Goal: Find specific page/section: Find specific page/section

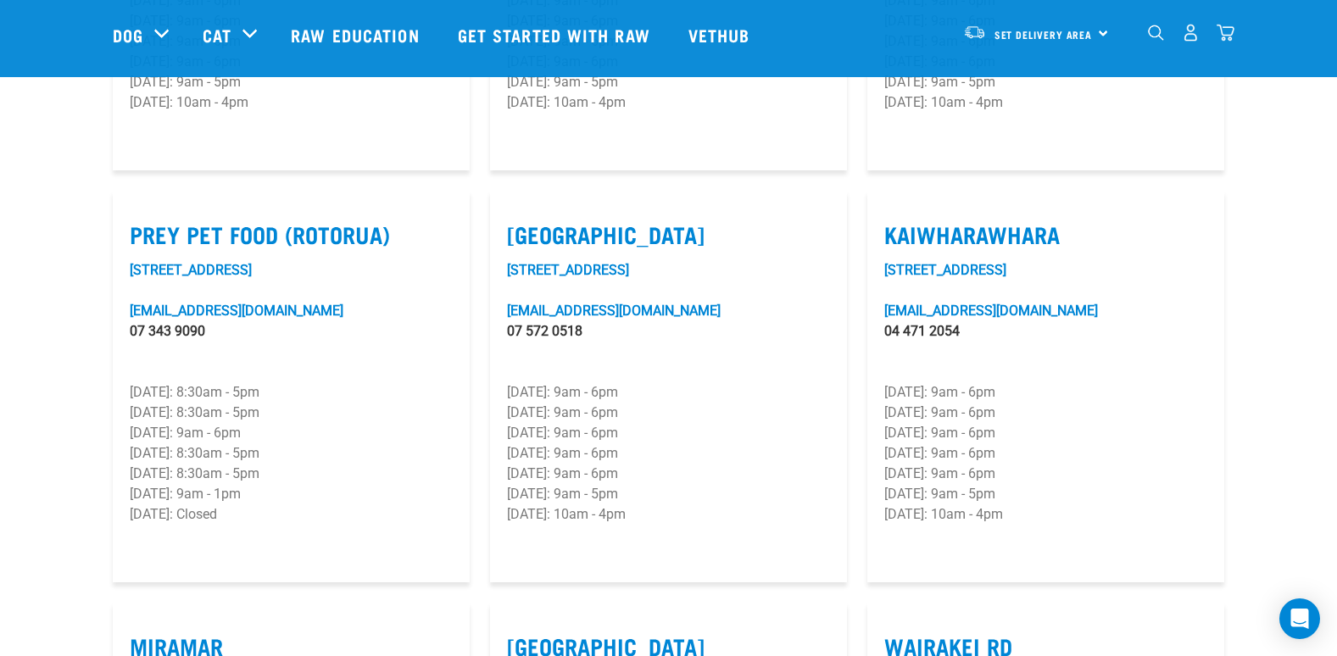
scroll to position [2049, 0]
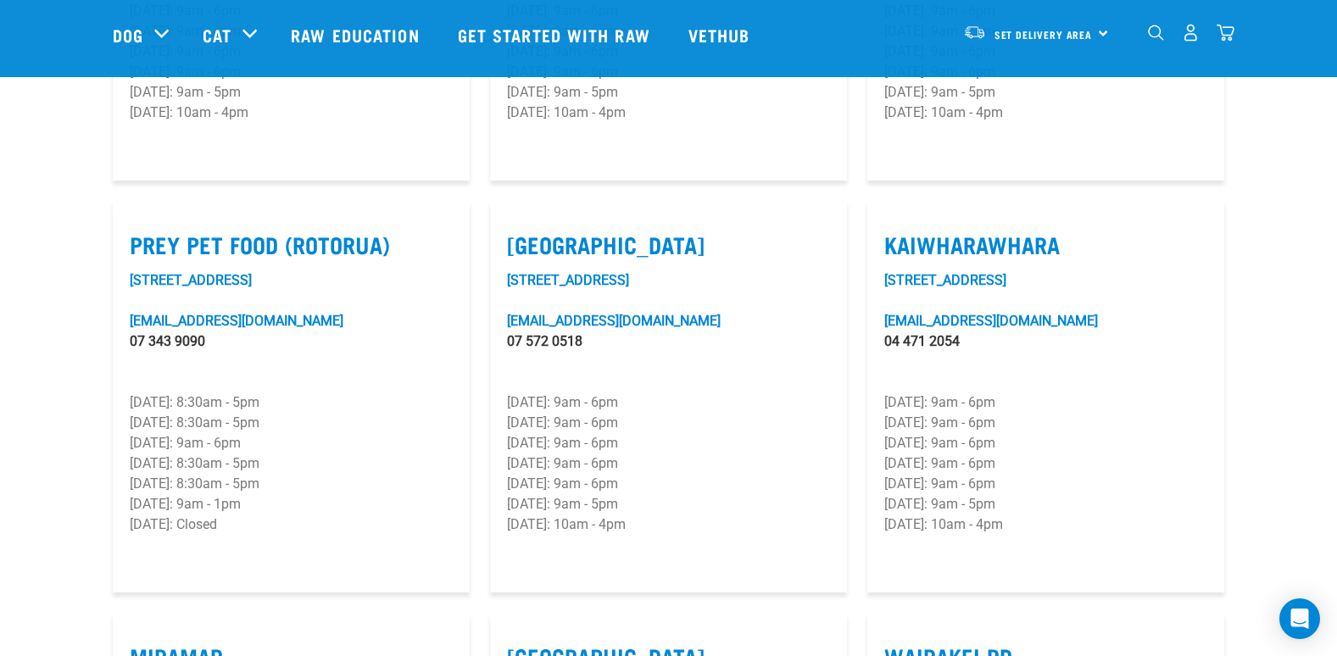
click at [974, 231] on label "Kaiwharawhara" at bounding box center [1045, 244] width 323 height 26
click at [895, 218] on input "Kaiwharawhara" at bounding box center [889, 223] width 11 height 11
checkbox input "true"
click at [968, 272] on link "[STREET_ADDRESS]" at bounding box center [945, 280] width 122 height 16
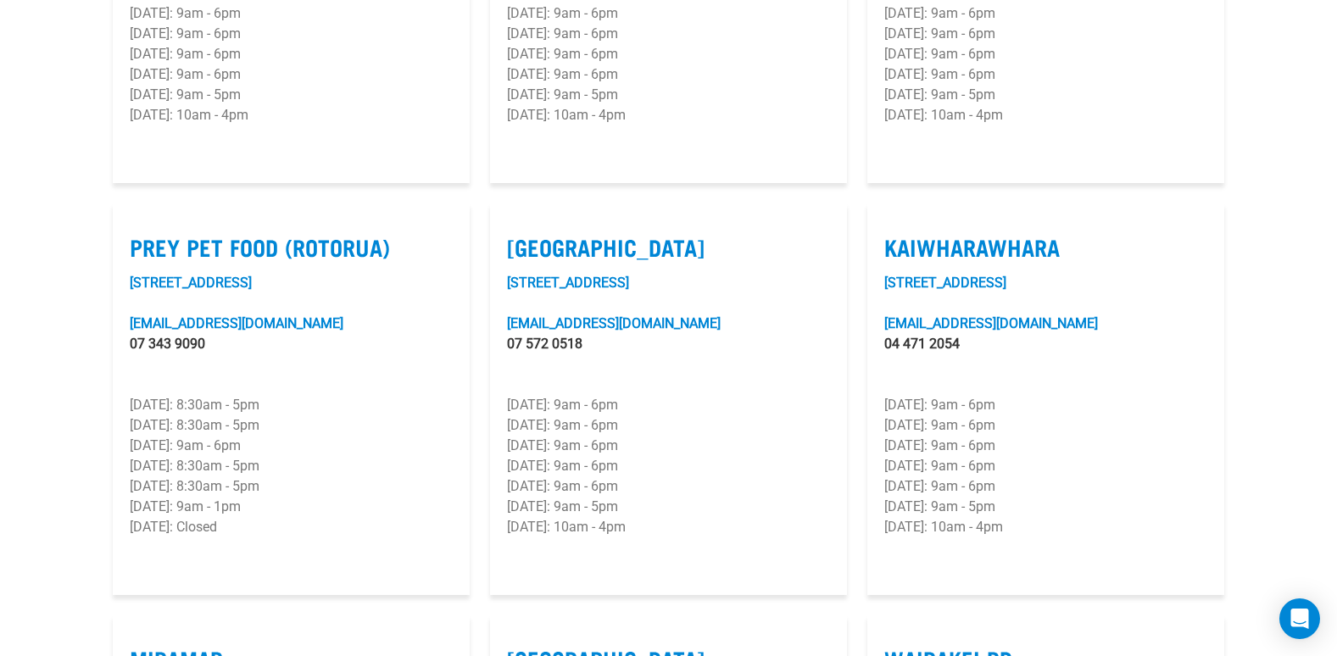
drag, startPoint x: 885, startPoint y: 193, endPoint x: 1054, endPoint y: 197, distance: 169.5
click at [1054, 234] on label "Kaiwharawhara" at bounding box center [1045, 247] width 323 height 26
copy label "Kaiwharawhara"
